Goal: Information Seeking & Learning: Learn about a topic

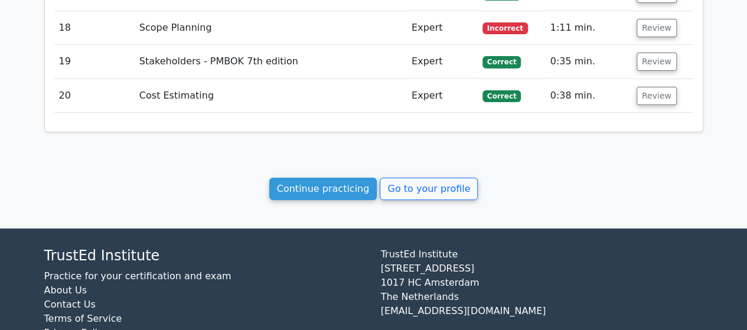
scroll to position [2269, 0]
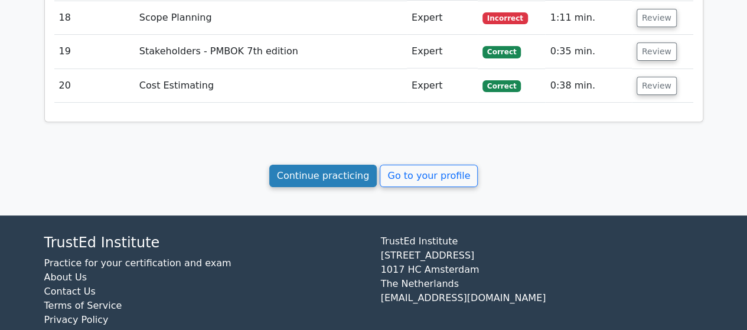
click at [329, 165] on link "Continue practicing" at bounding box center [323, 176] width 108 height 22
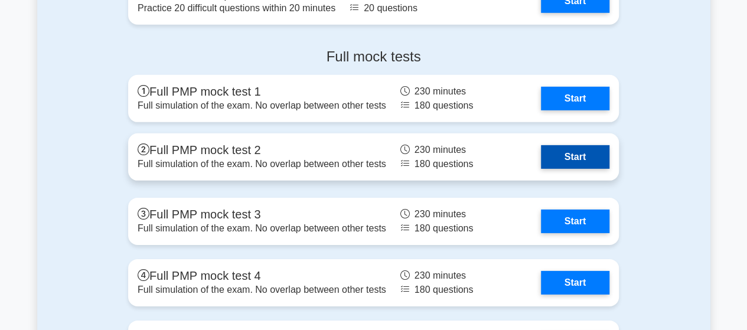
scroll to position [3892, 0]
